Goal: Task Accomplishment & Management: Use online tool/utility

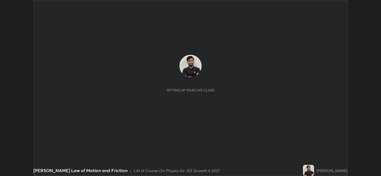
scroll to position [176, 381]
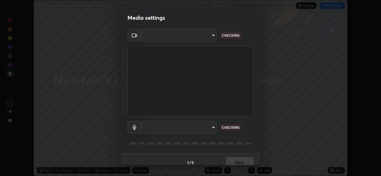
type input "fd1e0e9fb6796a04ad4a99ead98f311cbd7020853df89eb6f401102021a4f159"
type input "2fc25e24ad1b135579dcc5516622c995851bf7ff5964cb4d39986f40f7fee685"
click at [207, 35] on body "Erase all Newton's Law of Motion and Friction Recording WAS SCHEDULED TO START …" at bounding box center [190, 88] width 381 height 176
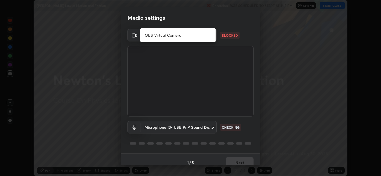
click at [196, 38] on li "OBS Virtual Camera" at bounding box center [177, 35] width 75 height 9
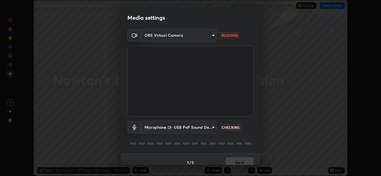
type input "e6fea1613bd96be3d03426bfca45870ba86e2c4ac457da8b554fd1939fd9c504"
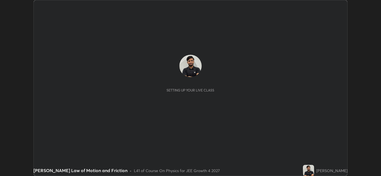
scroll to position [176, 381]
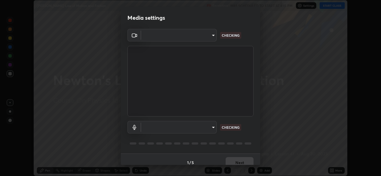
type input "fd1e0e9fb6796a04ad4a99ead98f311cbd7020853df89eb6f401102021a4f159"
click at [214, 128] on body "Erase all [PERSON_NAME] Law of Motion and Friction Recording WAS SCHEDULED TO S…" at bounding box center [190, 88] width 381 height 176
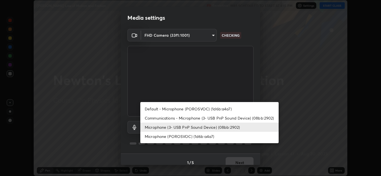
click at [242, 121] on li "Communications - Microphone (3- USB PnP Sound Device) (08bb:2902)" at bounding box center [209, 118] width 138 height 9
type input "communications"
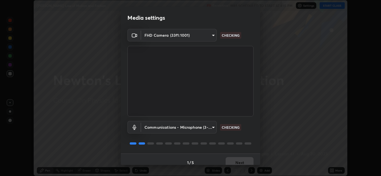
scroll to position [6, 0]
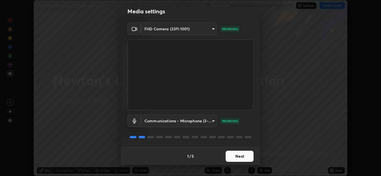
click at [238, 155] on button "Next" at bounding box center [239, 156] width 28 height 11
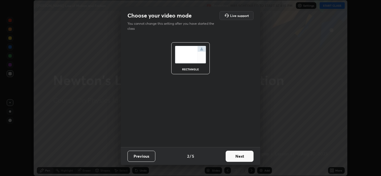
click at [238, 155] on button "Next" at bounding box center [239, 156] width 28 height 11
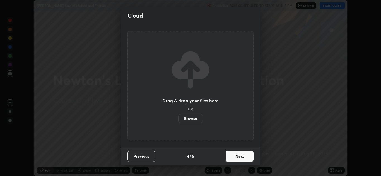
click at [238, 155] on button "Next" at bounding box center [239, 156] width 28 height 11
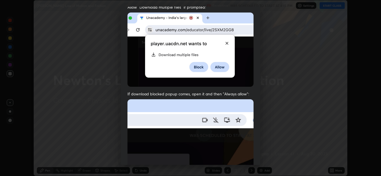
scroll to position [120, 0]
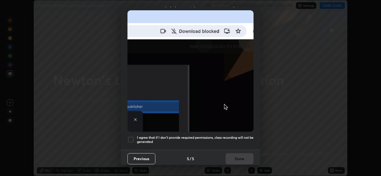
click at [236, 136] on h5 "I agree that if I don't provide required permissions, class recording will not …" at bounding box center [195, 140] width 116 height 9
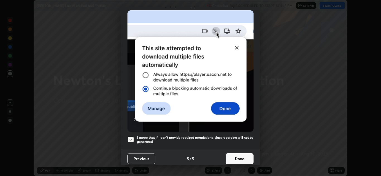
click at [238, 156] on button "Done" at bounding box center [239, 159] width 28 height 11
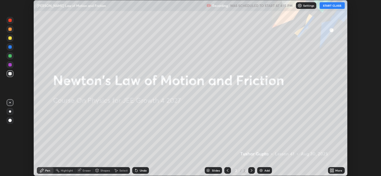
click at [327, 6] on button "START CLASS" at bounding box center [331, 5] width 25 height 7
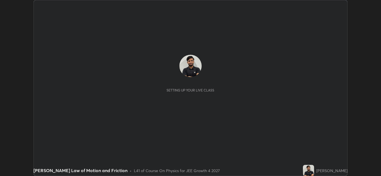
scroll to position [176, 381]
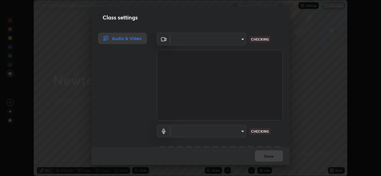
type input "fd1e0e9fb6796a04ad4a99ead98f311cbd7020853df89eb6f401102021a4f159"
type input "communications"
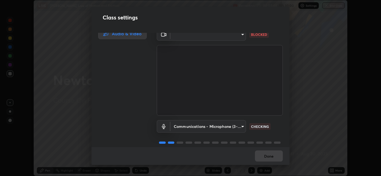
scroll to position [0, 0]
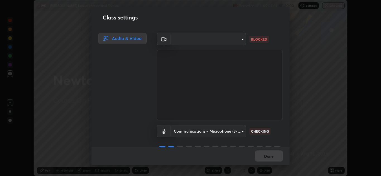
click at [240, 41] on body "Erase all LIVE Newton's Law of Motion and Friction Recording 00:03:01 / 01:30:0…" at bounding box center [190, 88] width 381 height 176
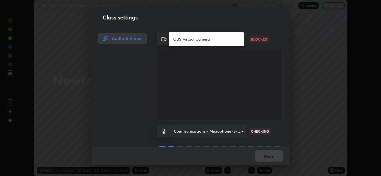
click at [233, 41] on li "OBS Virtual Camera" at bounding box center [206, 39] width 75 height 9
type input "e6fea1613bd96be3d03426bfca45870ba86e2c4ac457da8b554fd1939fd9c504"
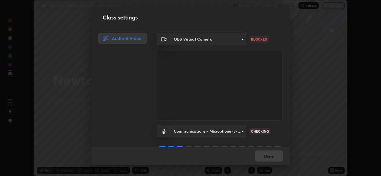
click at [231, 41] on body "Erase all LIVE Newton's Law of Motion and Friction Recording 00:03:03 / 01:30:0…" at bounding box center [190, 88] width 381 height 176
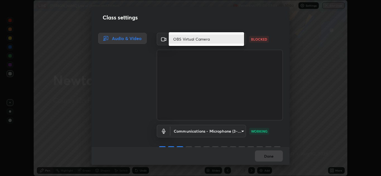
click at [232, 40] on li "OBS Virtual Camera" at bounding box center [206, 39] width 75 height 9
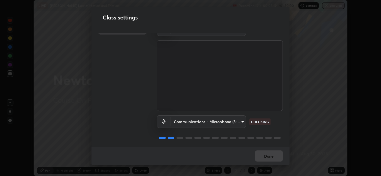
scroll to position [12, 0]
click at [244, 120] on body "Erase all LIVE Newton's Law of Motion and Friction Recording 00:03:22 / 01:30:0…" at bounding box center [190, 88] width 381 height 176
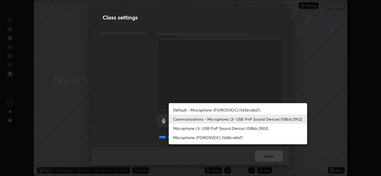
click at [241, 130] on li "Microphone (3- USB PnP Sound Device) (08bb:2902)" at bounding box center [238, 128] width 138 height 9
type input "2fc25e24ad1b135579dcc5516622c995851bf7ff5964cb4d39986f40f7fee685"
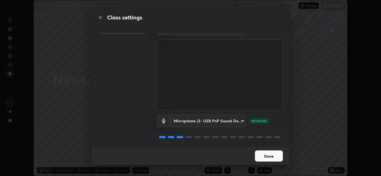
click at [269, 159] on button "Done" at bounding box center [269, 156] width 28 height 11
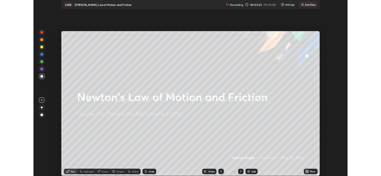
scroll to position [214, 381]
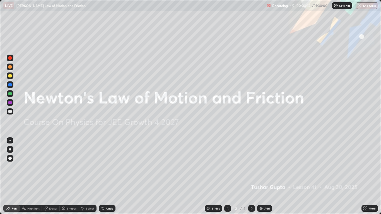
click at [364, 176] on icon at bounding box center [363, 207] width 1 height 1
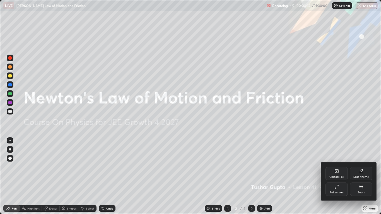
click at [337, 176] on div "Full screen" at bounding box center [336, 192] width 14 height 3
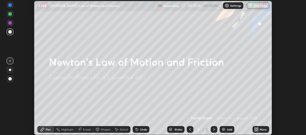
scroll to position [135, 306]
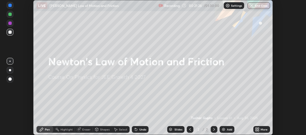
click at [227, 128] on div "Add" at bounding box center [229, 129] width 5 height 3
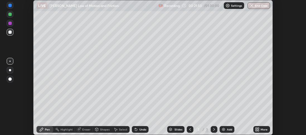
click at [258, 129] on icon at bounding box center [258, 127] width 1 height 1
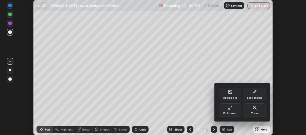
click at [232, 111] on div "Full screen" at bounding box center [230, 109] width 22 height 13
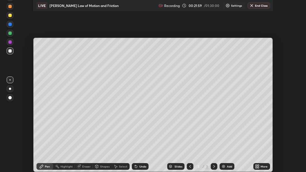
click at [258, 165] on icon at bounding box center [258, 165] width 1 height 1
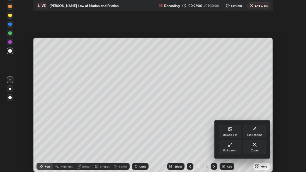
click at [235, 149] on div "Full screen" at bounding box center [230, 147] width 22 height 13
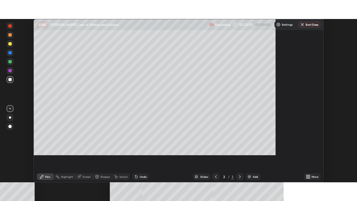
scroll to position [163, 357]
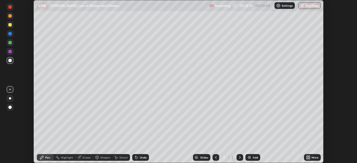
click at [308, 158] on icon at bounding box center [308, 158] width 1 height 1
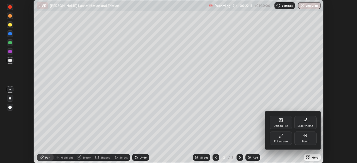
click at [283, 141] on div "Full screen" at bounding box center [281, 141] width 14 height 3
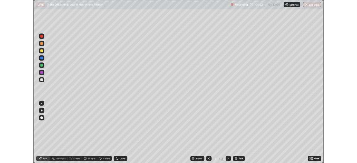
scroll to position [201, 357]
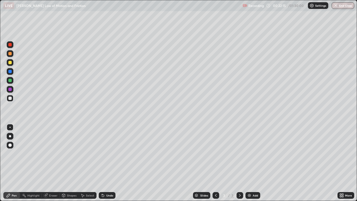
click at [51, 176] on div "Eraser" at bounding box center [53, 195] width 8 height 3
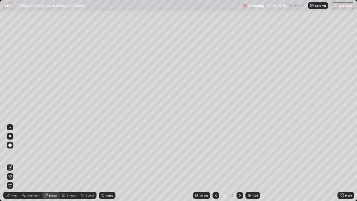
click at [12, 175] on icon at bounding box center [10, 176] width 4 height 5
click at [29, 176] on div "Highlight" at bounding box center [33, 195] width 12 height 3
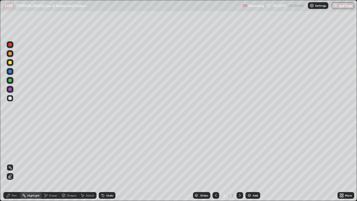
click at [48, 176] on div "Eraser" at bounding box center [51, 195] width 18 height 7
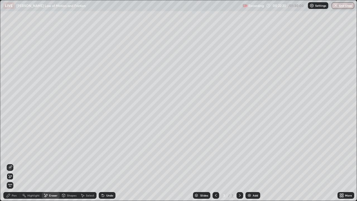
click at [12, 176] on div "Pen" at bounding box center [14, 195] width 5 height 3
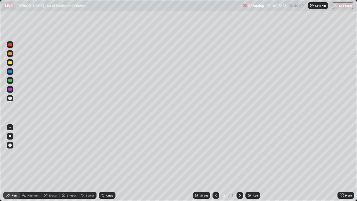
click at [55, 176] on div "Eraser" at bounding box center [53, 195] width 8 height 3
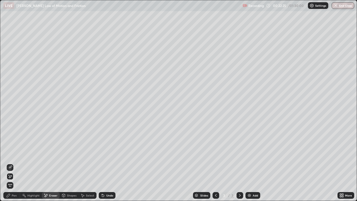
click at [340, 176] on icon at bounding box center [340, 193] width 1 height 1
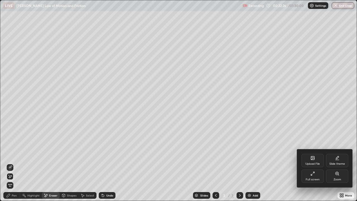
click at [315, 176] on div "Full screen" at bounding box center [312, 175] width 22 height 13
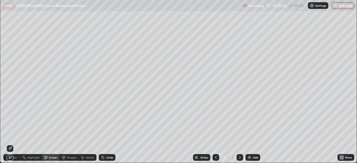
scroll to position [27698, 27505]
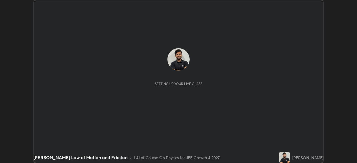
scroll to position [163, 357]
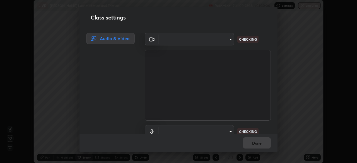
type input "fd1e0e9fb6796a04ad4a99ead98f311cbd7020853df89eb6f401102021a4f159"
type input "2fc25e24ad1b135579dcc5516622c995851bf7ff5964cb4d39986f40f7fee685"
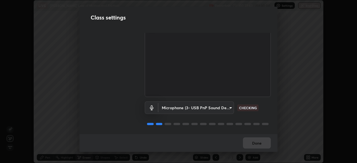
scroll to position [0, 0]
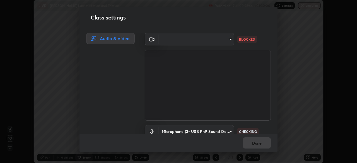
click at [184, 45] on body "Erase all LIVE Newton's Law of Motion and Friction Recording 00:22:44 / 01:30:0…" at bounding box center [178, 81] width 357 height 163
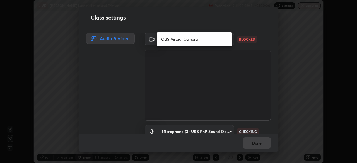
click at [221, 42] on li "OBS Virtual Camera" at bounding box center [194, 39] width 75 height 9
type input "e6fea1613bd96be3d03426bfca45870ba86e2c4ac457da8b554fd1939fd9c504"
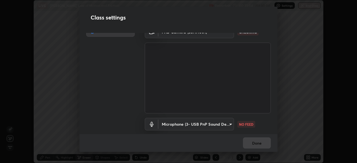
scroll to position [25, 0]
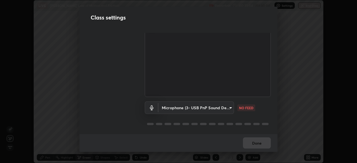
click at [228, 104] on body "Erase all LIVE [PERSON_NAME] Law of Motion and Friction Recording 00:23:04 / 01…" at bounding box center [178, 81] width 357 height 163
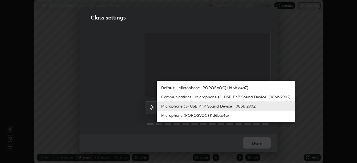
click at [232, 99] on li "Communications - Microphone (3- USB PnP Sound Device) (08bb:2902)" at bounding box center [226, 96] width 138 height 9
type input "communications"
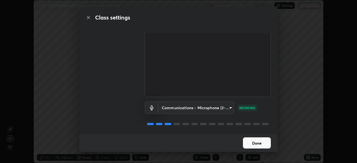
click at [263, 147] on button "Done" at bounding box center [257, 142] width 28 height 11
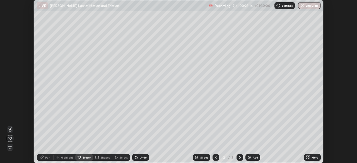
click at [90, 156] on div "Eraser" at bounding box center [86, 157] width 8 height 3
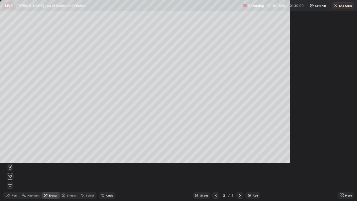
scroll to position [201, 357]
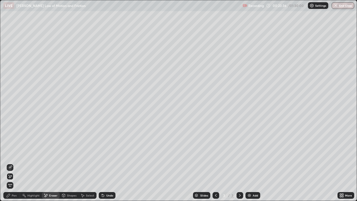
click at [15, 163] on div "Pen" at bounding box center [14, 195] width 5 height 3
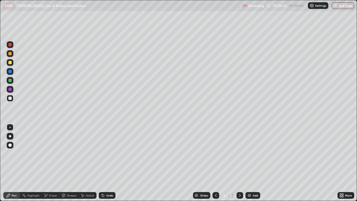
click at [9, 61] on div at bounding box center [9, 62] width 3 height 3
click at [10, 71] on div at bounding box center [9, 71] width 3 height 3
click at [10, 80] on div at bounding box center [9, 80] width 3 height 3
click at [252, 163] on div "Add" at bounding box center [252, 195] width 15 height 7
click at [11, 62] on div at bounding box center [9, 62] width 3 height 3
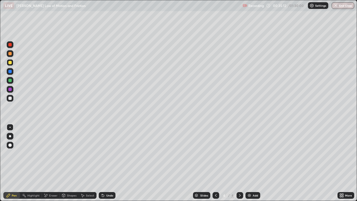
click at [259, 163] on div "Add" at bounding box center [252, 195] width 15 height 7
click at [8, 99] on div at bounding box center [9, 97] width 3 height 3
click at [102, 163] on icon at bounding box center [103, 195] width 2 height 2
click at [65, 163] on div "Shapes" at bounding box center [69, 195] width 19 height 7
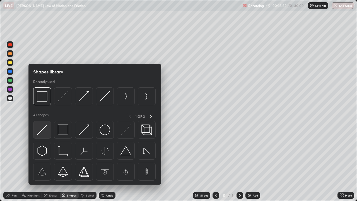
click at [45, 133] on img at bounding box center [42, 129] width 11 height 11
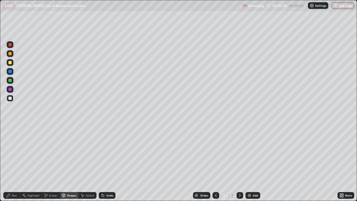
click at [13, 163] on div "Pen" at bounding box center [11, 195] width 17 height 7
click at [101, 163] on div "Undo" at bounding box center [107, 195] width 17 height 7
click at [102, 163] on icon at bounding box center [103, 195] width 2 height 2
click at [105, 163] on div "Undo" at bounding box center [107, 195] width 17 height 7
click at [107, 163] on div "Undo" at bounding box center [107, 195] width 17 height 7
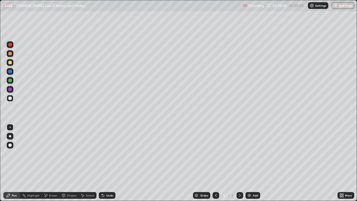
click at [215, 163] on div at bounding box center [215, 194] width 7 height 11
click at [215, 163] on icon at bounding box center [215, 195] width 4 height 4
click at [239, 163] on icon at bounding box center [239, 195] width 4 height 4
click at [215, 163] on icon at bounding box center [215, 195] width 4 height 4
click at [239, 163] on icon at bounding box center [239, 195] width 4 height 4
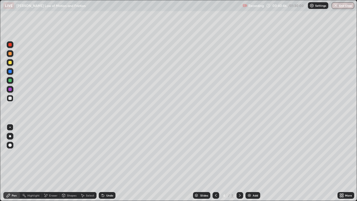
click at [239, 163] on icon at bounding box center [239, 195] width 4 height 4
click at [212, 163] on div at bounding box center [215, 195] width 7 height 7
click at [238, 163] on icon at bounding box center [239, 195] width 4 height 4
click at [247, 163] on img at bounding box center [249, 195] width 4 height 4
click at [215, 163] on icon at bounding box center [215, 195] width 4 height 4
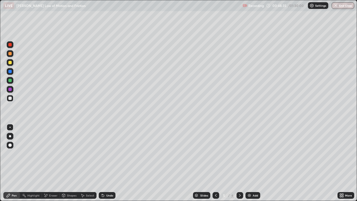
click at [215, 163] on icon at bounding box center [215, 195] width 4 height 4
click at [213, 163] on div at bounding box center [215, 195] width 7 height 7
click at [213, 163] on div at bounding box center [215, 194] width 7 height 11
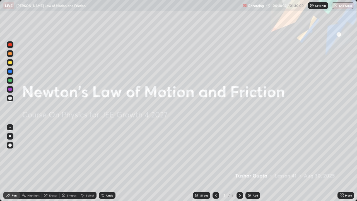
click at [239, 163] on icon at bounding box center [239, 195] width 4 height 4
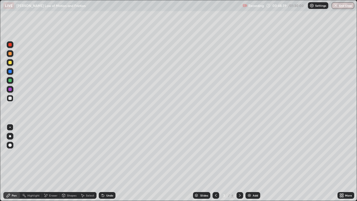
click at [11, 72] on div at bounding box center [9, 71] width 3 height 3
click at [104, 163] on icon at bounding box center [103, 195] width 4 height 4
click at [107, 163] on div "Undo" at bounding box center [109, 195] width 7 height 3
click at [105, 163] on div "Undo" at bounding box center [107, 195] width 17 height 7
click at [103, 163] on icon at bounding box center [103, 195] width 2 height 2
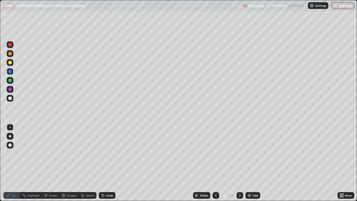
click at [107, 163] on div "Undo" at bounding box center [109, 195] width 7 height 3
click at [106, 163] on div "Undo" at bounding box center [109, 195] width 7 height 3
click at [238, 163] on icon at bounding box center [239, 195] width 4 height 4
click at [239, 163] on icon at bounding box center [239, 195] width 4 height 4
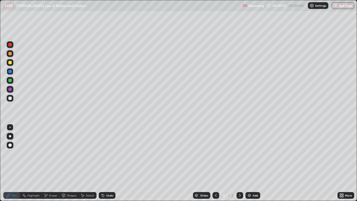
click at [239, 163] on icon at bounding box center [239, 195] width 4 height 4
click at [53, 163] on div "Eraser" at bounding box center [51, 194] width 18 height 11
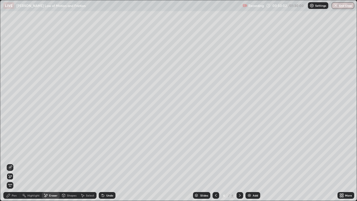
click at [13, 163] on div "Pen" at bounding box center [14, 195] width 5 height 3
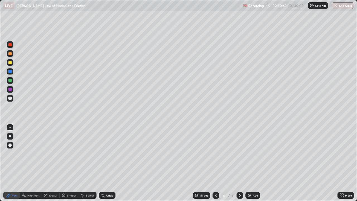
click at [108, 163] on div "Undo" at bounding box center [109, 195] width 7 height 3
click at [107, 163] on div "Undo" at bounding box center [107, 195] width 17 height 7
click at [108, 163] on div "Undo" at bounding box center [109, 195] width 7 height 3
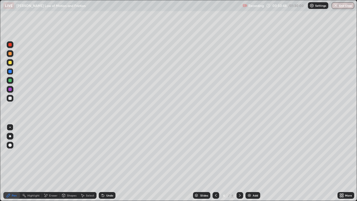
click at [110, 163] on div "Undo" at bounding box center [107, 195] width 17 height 7
click at [111, 163] on div "Undo" at bounding box center [107, 195] width 17 height 7
click at [9, 99] on div at bounding box center [9, 97] width 3 height 3
click at [11, 62] on div at bounding box center [9, 62] width 3 height 3
click at [111, 163] on div "Undo" at bounding box center [107, 195] width 17 height 7
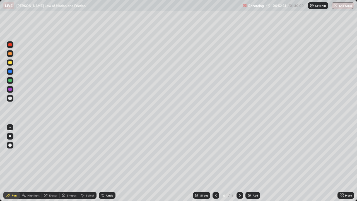
click at [111, 163] on div "Undo" at bounding box center [109, 195] width 7 height 3
click at [252, 163] on div "Add" at bounding box center [252, 195] width 15 height 7
click at [11, 99] on div at bounding box center [9, 97] width 3 height 3
click at [215, 163] on icon at bounding box center [215, 195] width 4 height 4
click at [237, 163] on icon at bounding box center [239, 195] width 4 height 4
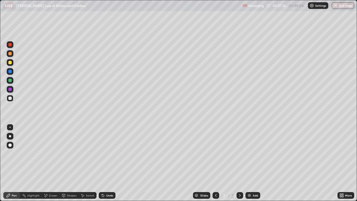
click at [249, 163] on img at bounding box center [249, 195] width 4 height 4
click at [10, 63] on div at bounding box center [9, 62] width 3 height 3
click at [246, 163] on div "Add" at bounding box center [252, 195] width 15 height 7
click at [12, 99] on div at bounding box center [10, 98] width 7 height 7
click at [215, 163] on div at bounding box center [215, 195] width 7 height 7
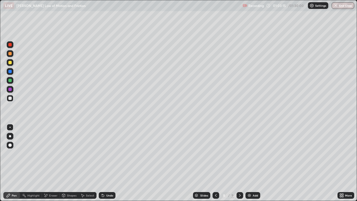
click at [239, 163] on div at bounding box center [239, 195] width 7 height 7
click at [213, 163] on div at bounding box center [215, 194] width 7 height 11
click at [238, 163] on div at bounding box center [239, 194] width 7 height 11
click at [10, 82] on div at bounding box center [9, 80] width 3 height 3
click at [250, 163] on img at bounding box center [249, 195] width 4 height 4
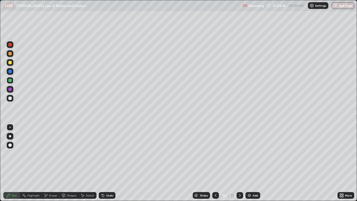
click at [69, 163] on div "Shapes" at bounding box center [69, 195] width 19 height 7
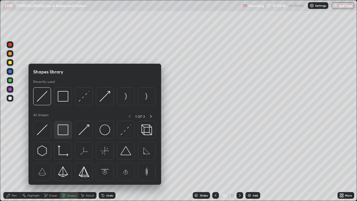
click at [64, 125] on img at bounding box center [63, 129] width 11 height 11
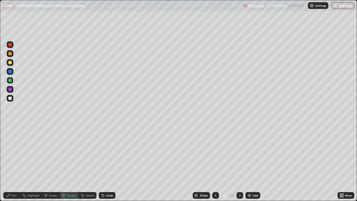
click at [11, 64] on div at bounding box center [9, 62] width 3 height 3
click at [13, 163] on div "Pen" at bounding box center [14, 195] width 5 height 3
click at [11, 80] on div at bounding box center [9, 80] width 3 height 3
click at [252, 163] on div "Add" at bounding box center [254, 195] width 5 height 3
click at [11, 99] on div at bounding box center [9, 97] width 3 height 3
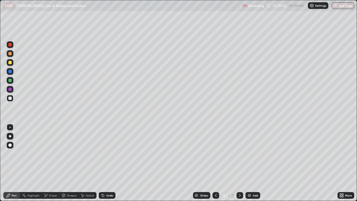
click at [215, 163] on icon at bounding box center [215, 195] width 4 height 4
click at [238, 163] on icon at bounding box center [239, 195] width 4 height 4
click at [249, 163] on img at bounding box center [249, 195] width 4 height 4
click at [103, 163] on div "Undo" at bounding box center [107, 195] width 17 height 7
click at [11, 62] on div at bounding box center [9, 62] width 3 height 3
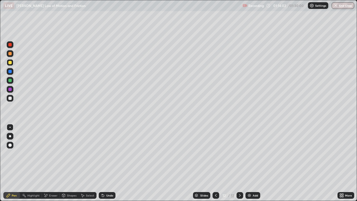
click at [52, 163] on div "Eraser" at bounding box center [53, 195] width 8 height 3
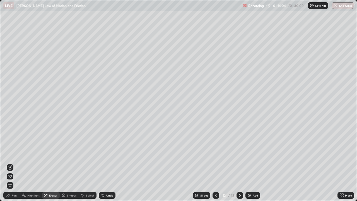
click at [14, 163] on div "Pen" at bounding box center [14, 195] width 5 height 3
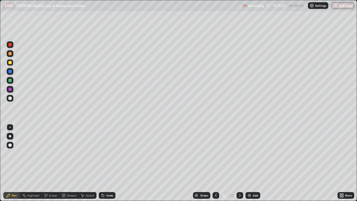
click at [108, 163] on div "Undo" at bounding box center [109, 195] width 7 height 3
click at [108, 163] on div "Undo" at bounding box center [107, 195] width 17 height 7
click at [110, 163] on div "Undo" at bounding box center [107, 195] width 17 height 7
click at [109, 163] on div "Undo" at bounding box center [107, 195] width 17 height 7
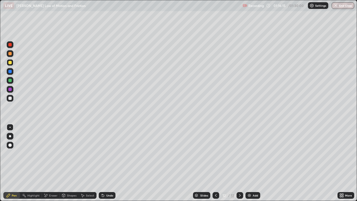
click at [249, 163] on img at bounding box center [249, 195] width 4 height 4
click at [216, 163] on icon at bounding box center [215, 195] width 4 height 4
click at [239, 163] on icon at bounding box center [240, 195] width 2 height 3
click at [218, 163] on div at bounding box center [215, 195] width 7 height 7
click at [239, 163] on icon at bounding box center [239, 195] width 4 height 4
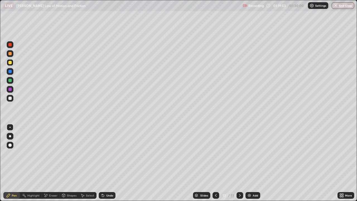
click at [254, 163] on div "Add" at bounding box center [254, 195] width 5 height 3
click at [214, 163] on div at bounding box center [215, 194] width 7 height 11
click at [240, 163] on icon at bounding box center [239, 195] width 4 height 4
click at [109, 163] on div "Undo" at bounding box center [109, 195] width 7 height 3
click at [51, 163] on div "Eraser" at bounding box center [53, 195] width 8 height 3
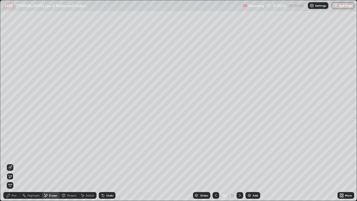
click at [12, 163] on div "Pen" at bounding box center [11, 195] width 17 height 7
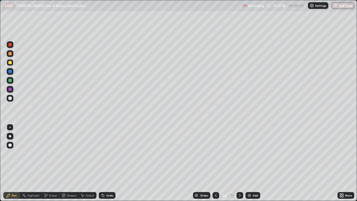
click at [109, 163] on div "Undo" at bounding box center [107, 195] width 17 height 7
click at [253, 163] on div "Add" at bounding box center [252, 195] width 15 height 7
click at [64, 163] on icon at bounding box center [64, 196] width 0 height 2
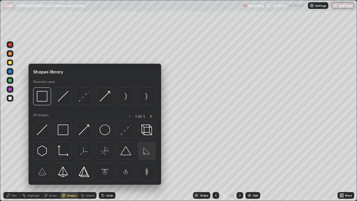
click at [145, 152] on img at bounding box center [146, 150] width 11 height 11
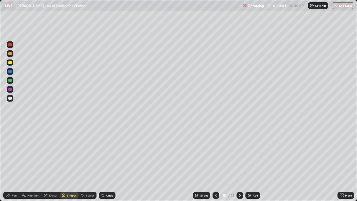
click at [13, 163] on div "Pen" at bounding box center [14, 195] width 5 height 3
click at [257, 163] on div "Add" at bounding box center [254, 195] width 5 height 3
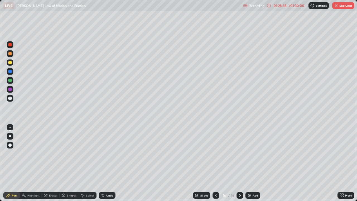
click at [337, 7] on img "button" at bounding box center [335, 5] width 4 height 4
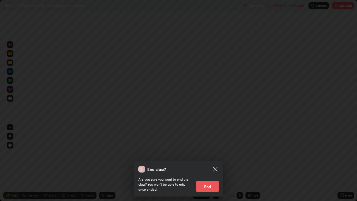
click at [205, 163] on button "End" at bounding box center [207, 186] width 22 height 11
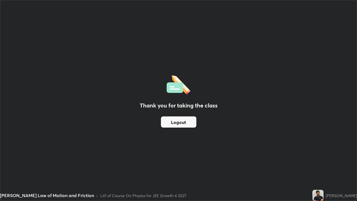
click at [179, 124] on button "Logout" at bounding box center [178, 121] width 35 height 11
click at [179, 123] on button "Logout" at bounding box center [178, 121] width 35 height 11
